Goal: Task Accomplishment & Management: Complete application form

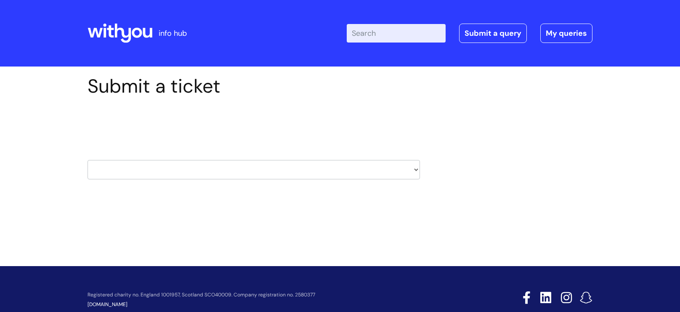
click at [411, 172] on select "HR / People IT and Support Clinical Drug Alerts Finance Accounts Data Support T…" at bounding box center [254, 169] width 332 height 19
select select "hr_/_people"
click at [88, 160] on select "HR / People IT and Support Clinical Drug Alerts Finance Accounts Data Support T…" at bounding box center [254, 169] width 332 height 19
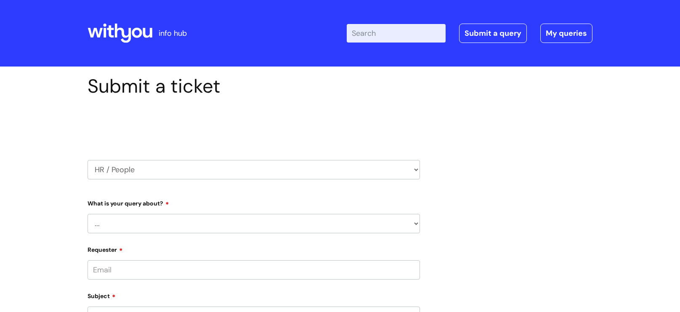
click at [258, 221] on select "... Absence Query Holiday Query Employee change request General HR Query iTrent…" at bounding box center [254, 223] width 332 height 19
select select "General HR Query"
click at [88, 214] on select "... Absence Query Holiday Query Employee change request General HR Query iTrent…" at bounding box center [254, 223] width 332 height 19
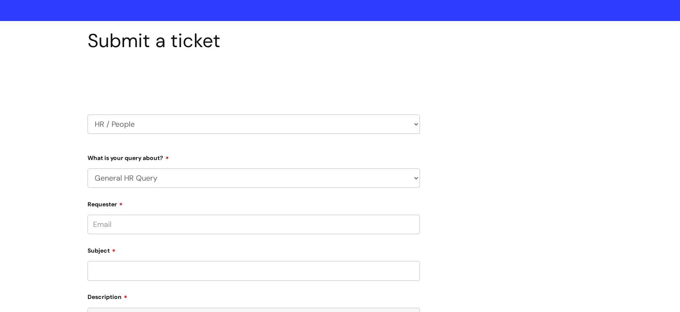
scroll to position [46, 0]
click at [206, 225] on input "Requester" at bounding box center [254, 223] width 332 height 19
type input "[PERSON_NAME][EMAIL_ADDRESS][PERSON_NAME][DOMAIN_NAME]"
click at [149, 267] on input "Subject" at bounding box center [254, 269] width 332 height 19
click at [128, 262] on input "text" at bounding box center [254, 256] width 332 height 19
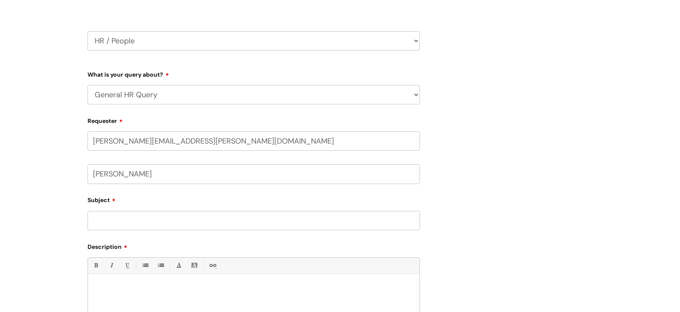
scroll to position [150, 0]
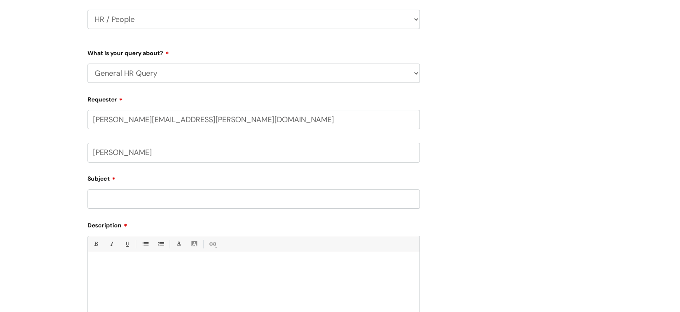
type input "[PERSON_NAME]"
click at [120, 199] on input "Subject" at bounding box center [254, 198] width 332 height 19
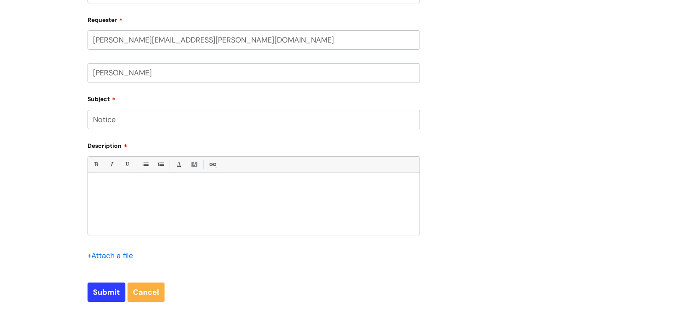
scroll to position [233, 0]
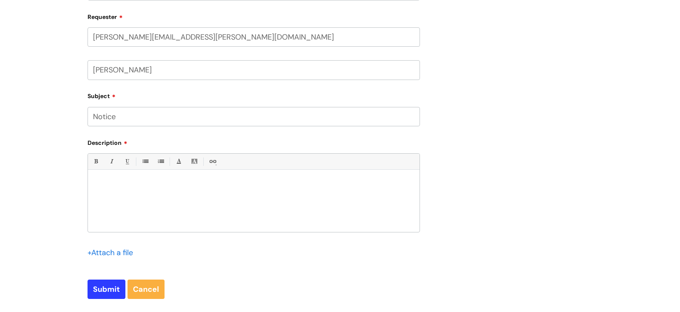
type input "Notice"
click at [95, 187] on p at bounding box center [253, 184] width 319 height 8
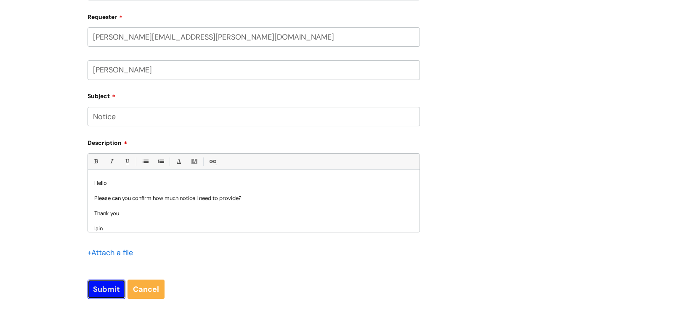
click at [108, 293] on input "Submit" at bounding box center [107, 288] width 38 height 19
type input "Please Wait..."
